Goal: Information Seeking & Learning: Learn about a topic

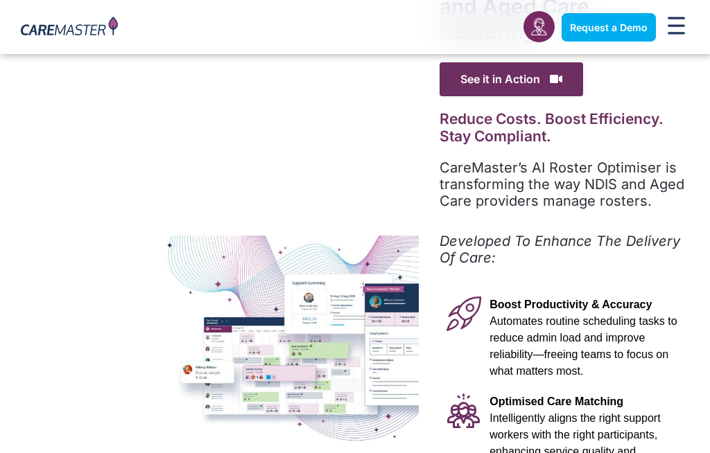
click at [575, 358] on span "Automates routine scheduling tasks to reduce admin load and improve reliability…" at bounding box center [582, 346] width 187 height 62
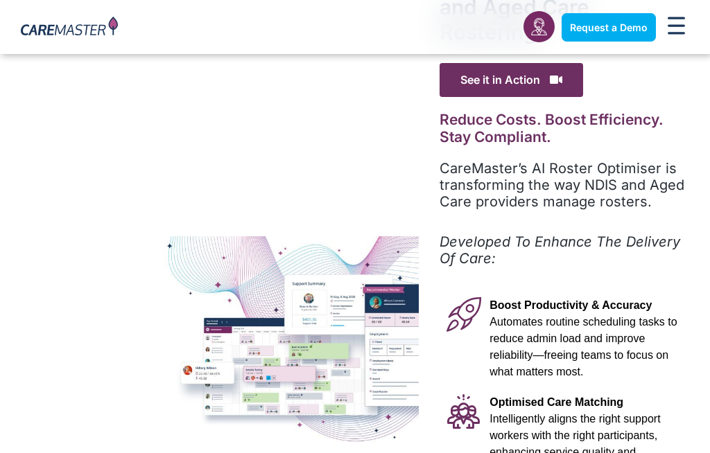
click at [663, 362] on p "Boost Productivity & Accuracy Automates routine scheduling tasks to reduce admi…" at bounding box center [585, 338] width 193 height 83
click at [663, 361] on span "Automates routine scheduling tasks to reduce admin load and improve reliability…" at bounding box center [582, 347] width 187 height 62
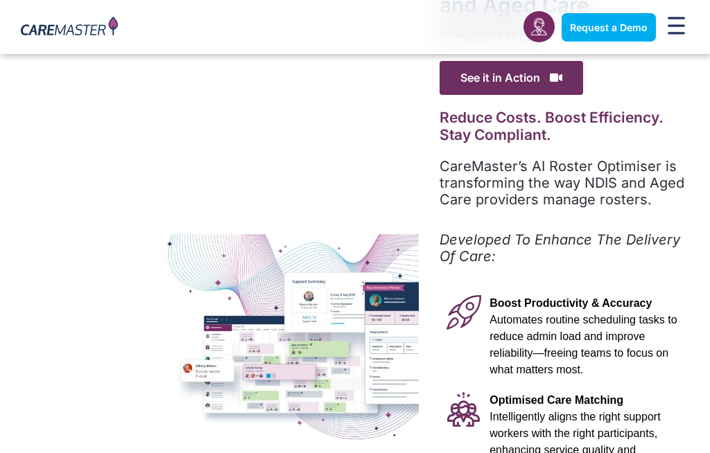
click at [647, 263] on p "Developed To Enhance The Delivery Of Care:" at bounding box center [563, 247] width 249 height 33
click at [650, 253] on p "Developed To Enhance The Delivery Of Care:" at bounding box center [563, 247] width 249 height 33
click at [659, 268] on div "Developed To Enhance The Delivery Of Care:" at bounding box center [563, 252] width 249 height 43
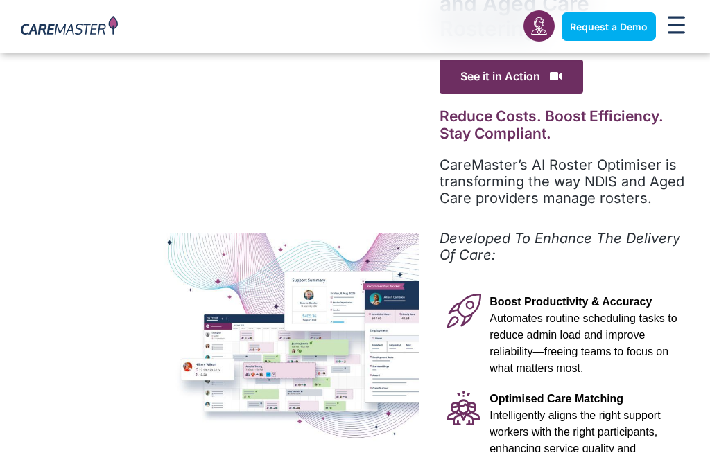
click at [614, 283] on div "Advanced Al for NDIS and Aged Care Rostering See it in Action Video Player [URL…" at bounding box center [564, 370] width 291 height 806
click at [651, 288] on div "Boost Productivity & Accuracy Automates routine scheduling tasks to reduce admi…" at bounding box center [585, 336] width 207 height 97
click at [663, 292] on div "Boost Productivity & Accuracy Automates routine scheduling tasks to reduce admi…" at bounding box center [585, 336] width 207 height 97
click at [661, 304] on p "Boost Productivity & Accuracy Automates routine scheduling tasks to reduce admi…" at bounding box center [585, 336] width 193 height 83
click at [660, 271] on div "Developed To Enhance The Delivery Of Care:" at bounding box center [563, 252] width 249 height 43
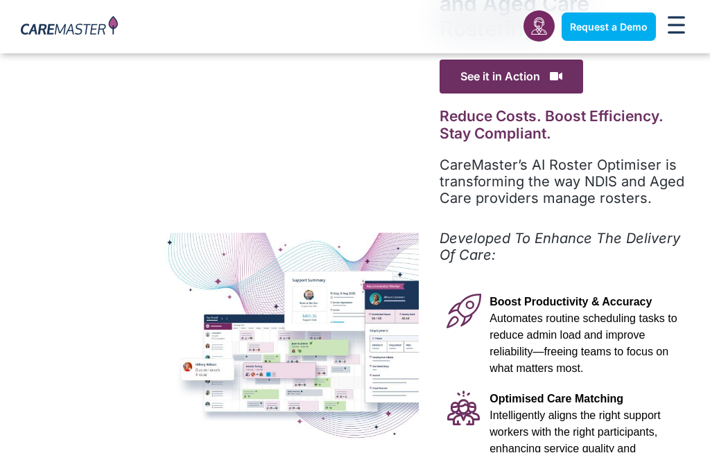
click at [685, 265] on div "Developed To Enhance The Delivery Of Care:" at bounding box center [563, 252] width 249 height 43
